Goal: Task Accomplishment & Management: Use online tool/utility

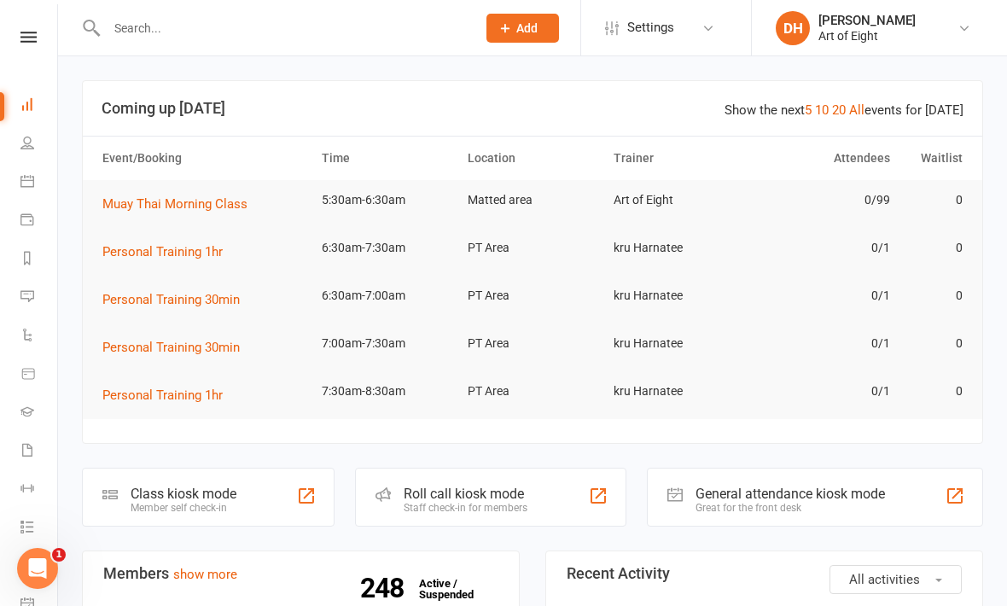
click at [209, 494] on div "Class kiosk mode" at bounding box center [184, 494] width 106 height 16
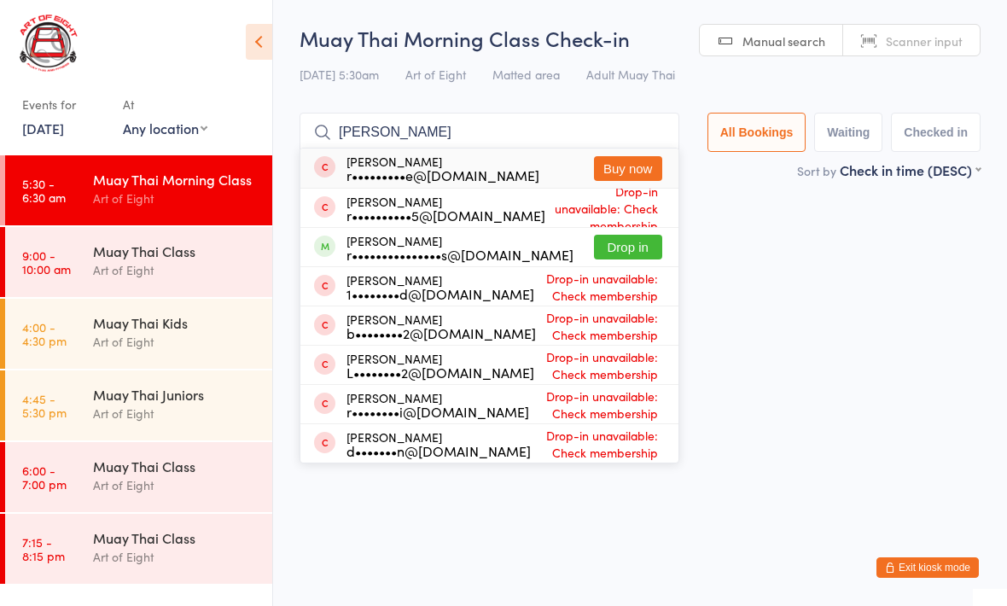
type input "[PERSON_NAME]"
click at [610, 253] on button "Drop in" at bounding box center [628, 247] width 68 height 25
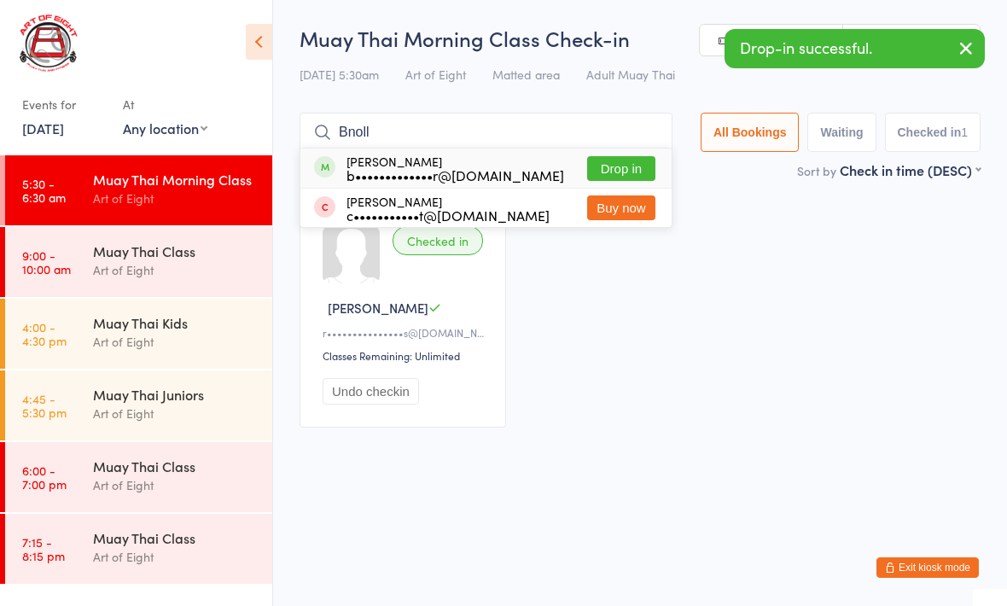
type input "Bnoll"
click at [611, 163] on button "Drop in" at bounding box center [621, 168] width 68 height 25
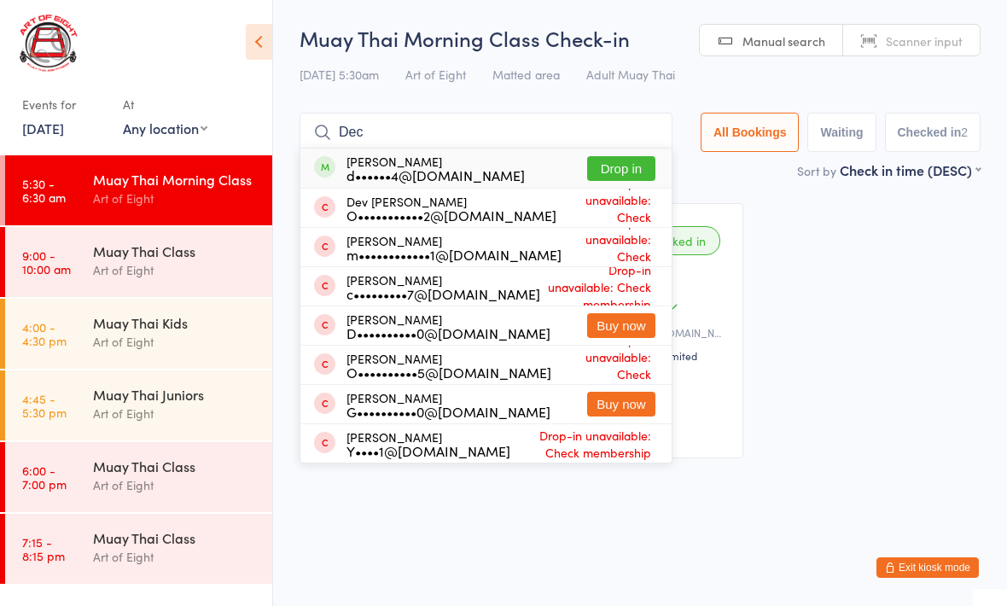
type input "Dec"
click at [617, 168] on button "Drop in" at bounding box center [621, 168] width 68 height 25
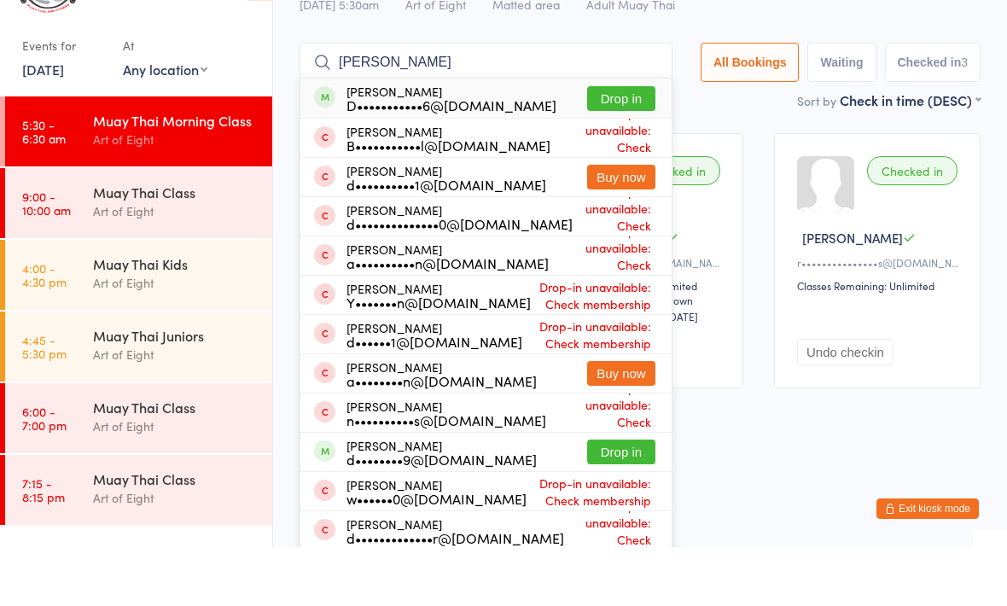
type input "[PERSON_NAME]"
click at [613, 498] on button "Drop in" at bounding box center [621, 510] width 68 height 25
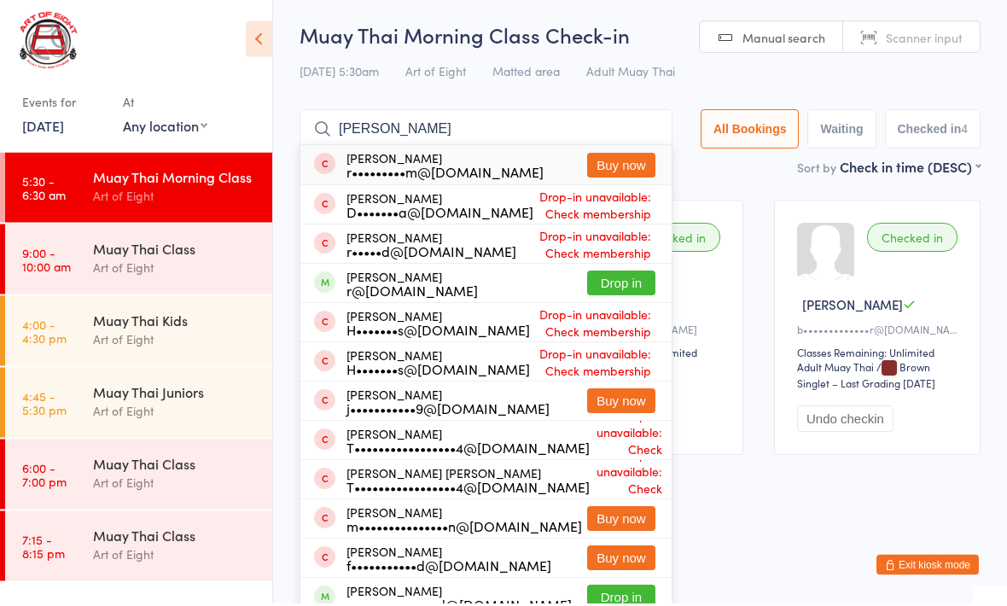
type input "[PERSON_NAME]"
click at [611, 287] on button "Drop in" at bounding box center [621, 286] width 68 height 25
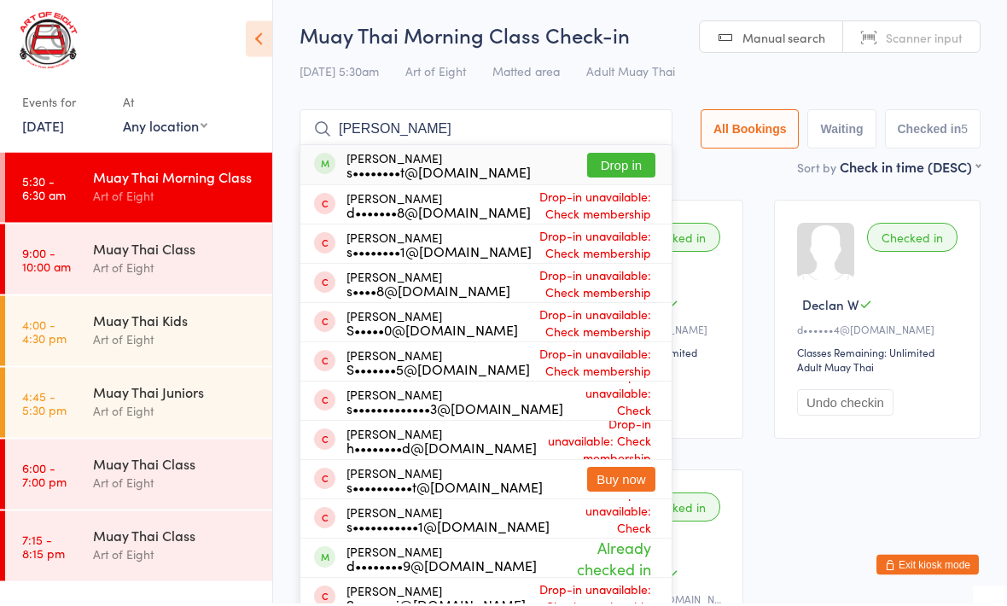
type input "[PERSON_NAME]"
click at [605, 164] on button "Drop in" at bounding box center [621, 168] width 68 height 25
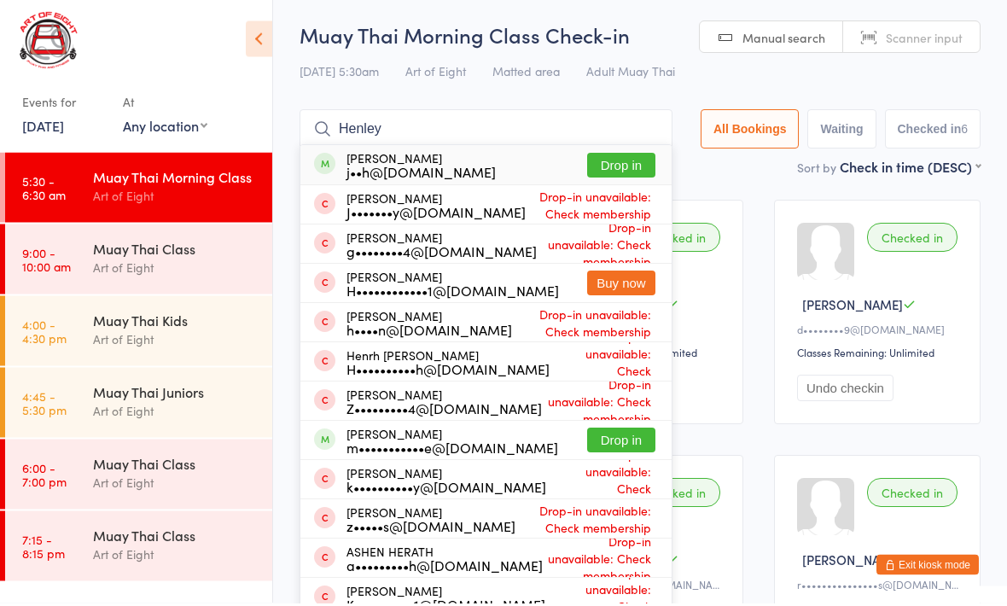
type input "Henley"
click at [550, 160] on div "[PERSON_NAME] j••h@[DOMAIN_NAME] Drop in" at bounding box center [485, 167] width 371 height 39
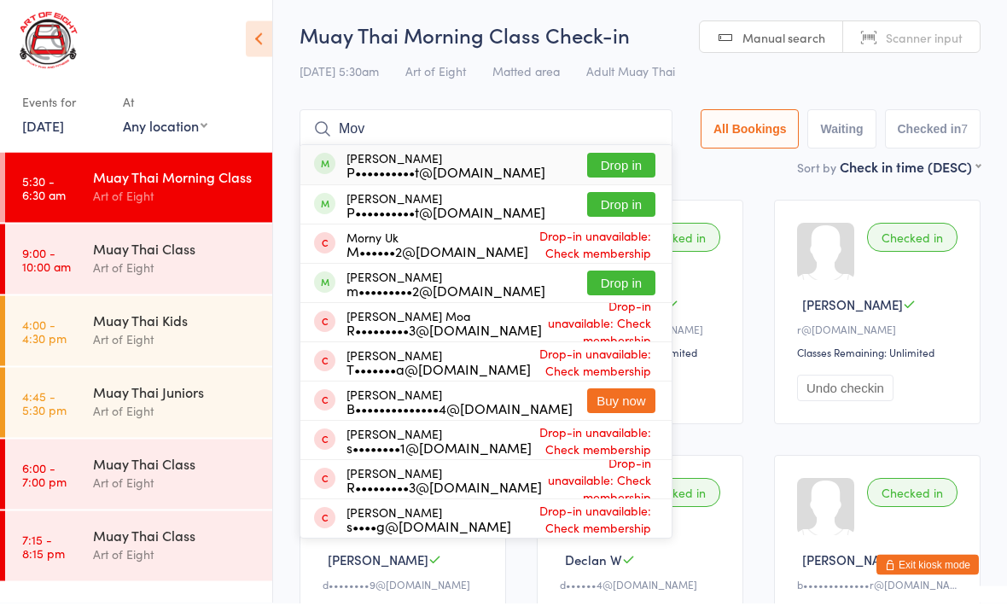
type input "Mov"
click at [619, 293] on button "Drop in" at bounding box center [621, 286] width 68 height 25
